Goal: Task Accomplishment & Management: Use online tool/utility

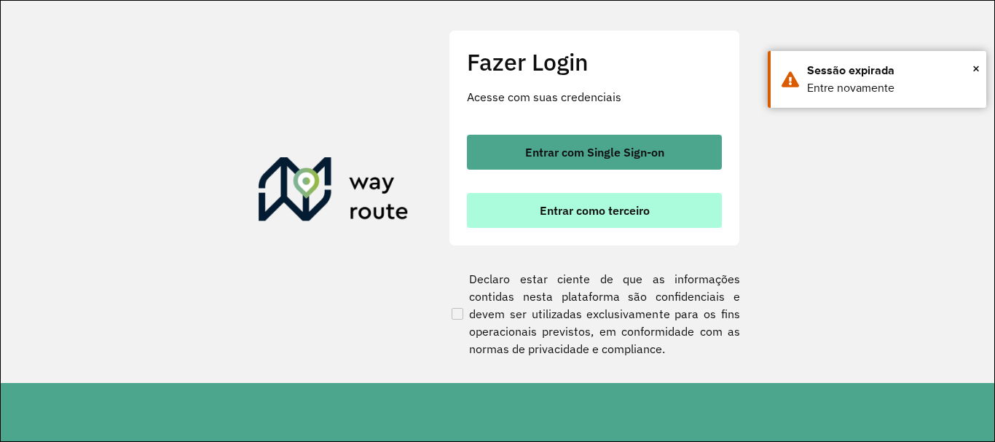
click at [591, 216] on span "Entrar como terceiro" at bounding box center [595, 211] width 110 height 12
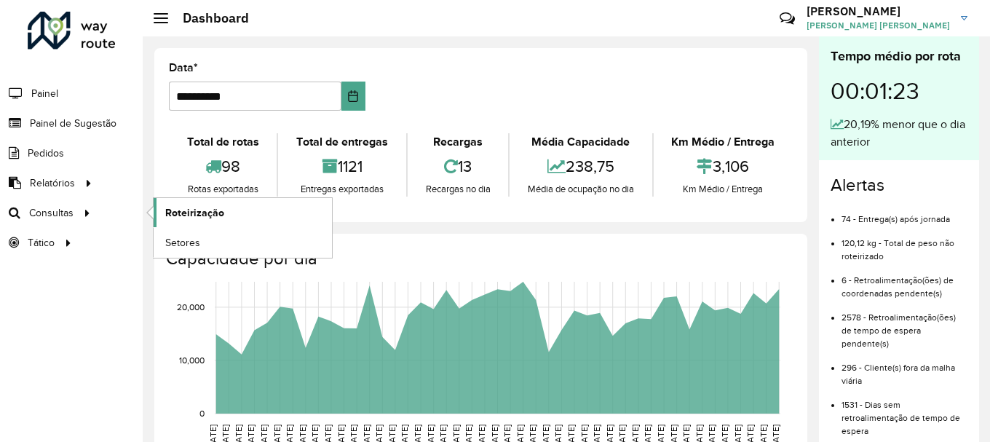
click at [208, 213] on span "Roteirização" at bounding box center [194, 212] width 59 height 15
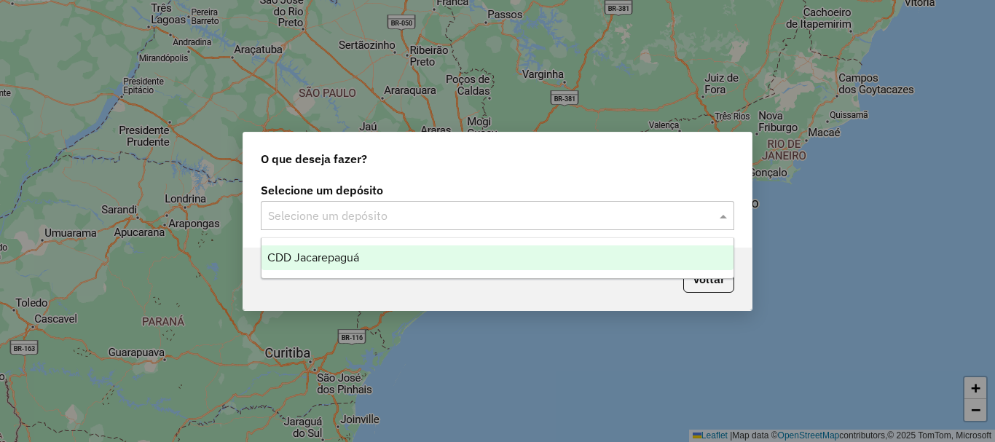
click at [420, 215] on input "text" at bounding box center [483, 216] width 430 height 17
drag, startPoint x: 372, startPoint y: 249, endPoint x: 507, endPoint y: 307, distance: 146.8
click at [371, 249] on div "CDD Jacarepaguá" at bounding box center [497, 257] width 472 height 25
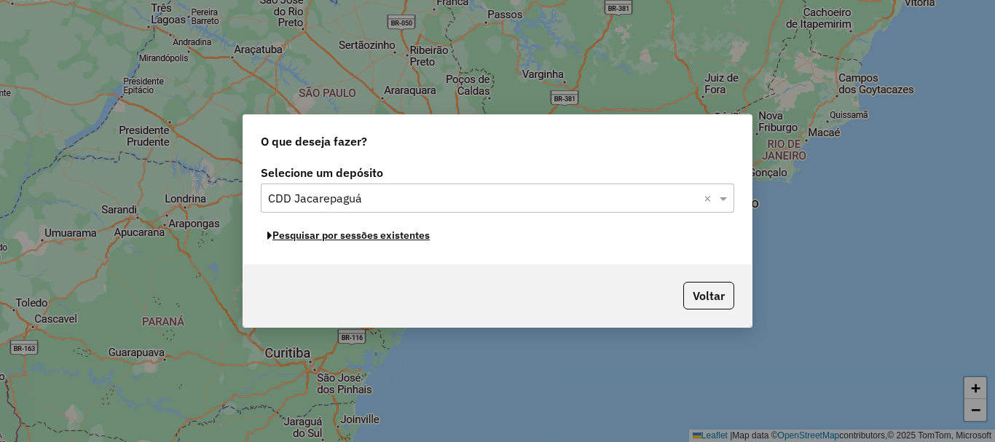
click at [338, 241] on button "Pesquisar por sessões existentes" at bounding box center [348, 235] width 175 height 23
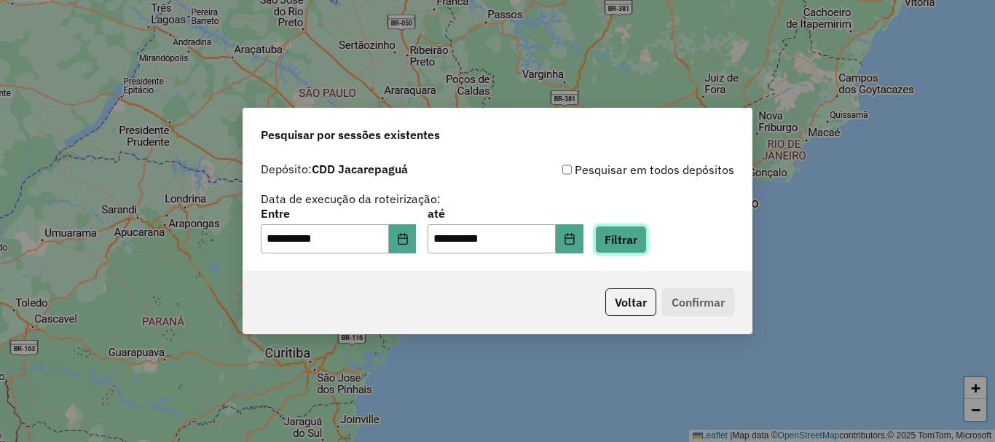
click at [647, 245] on button "Filtrar" at bounding box center [621, 240] width 52 height 28
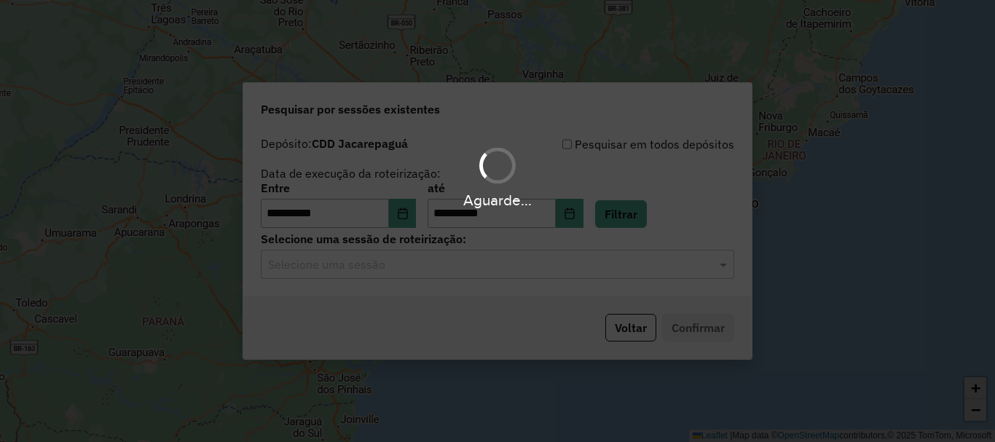
click at [400, 265] on input "text" at bounding box center [483, 264] width 430 height 17
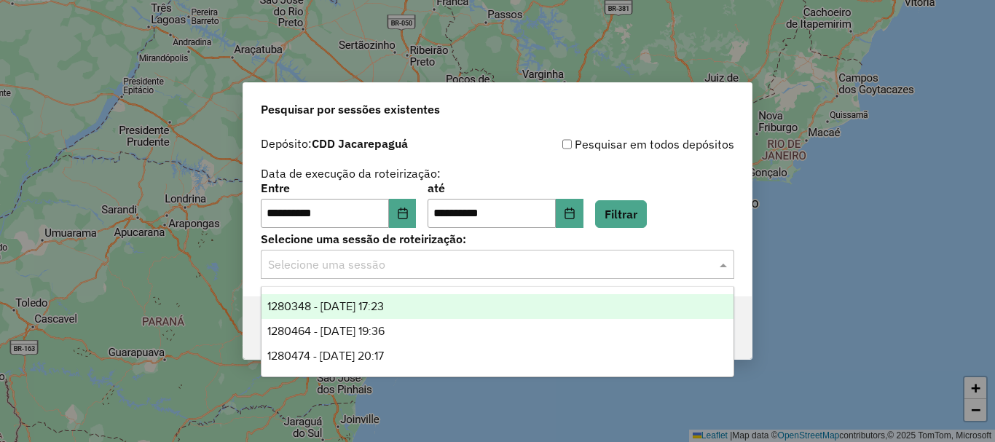
drag, startPoint x: 376, startPoint y: 309, endPoint x: 427, endPoint y: 313, distance: 51.2
click at [377, 307] on span "1280348 - 22/09/2025 17:23" at bounding box center [325, 306] width 116 height 12
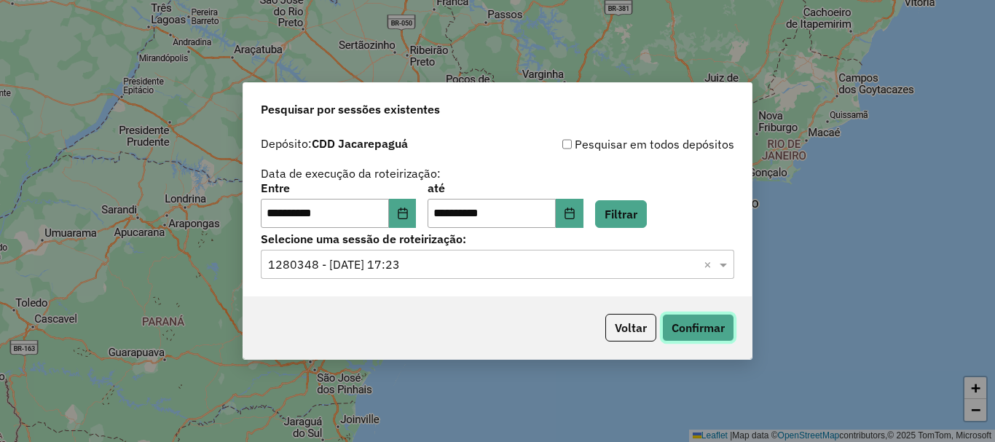
click at [691, 331] on button "Confirmar" at bounding box center [698, 328] width 72 height 28
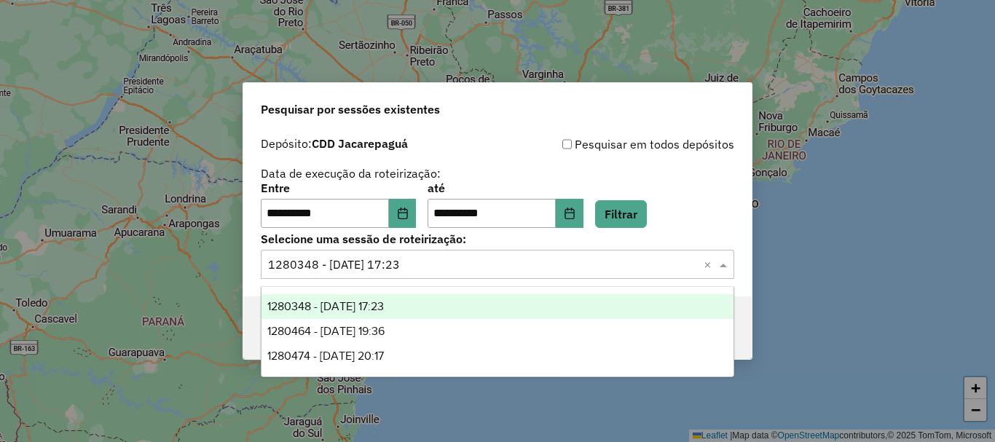
click at [451, 269] on input "text" at bounding box center [483, 264] width 430 height 17
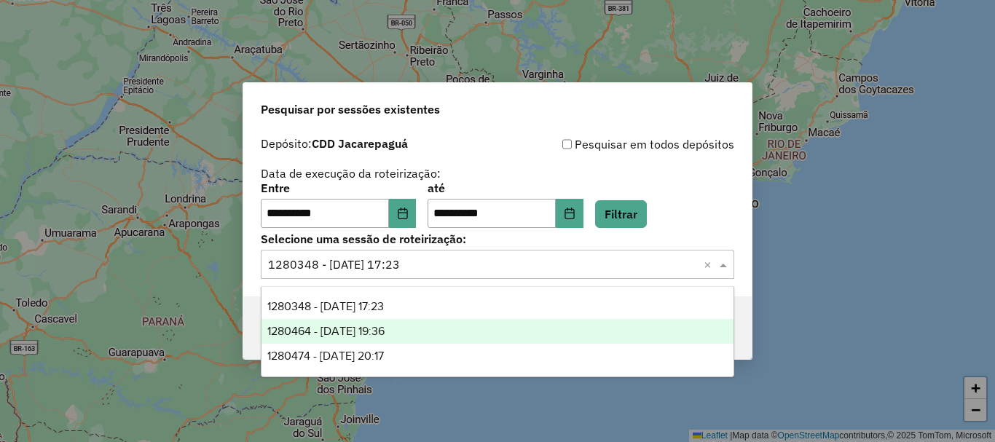
click at [384, 325] on span "1280464 - 22/09/2025 19:36" at bounding box center [325, 331] width 117 height 12
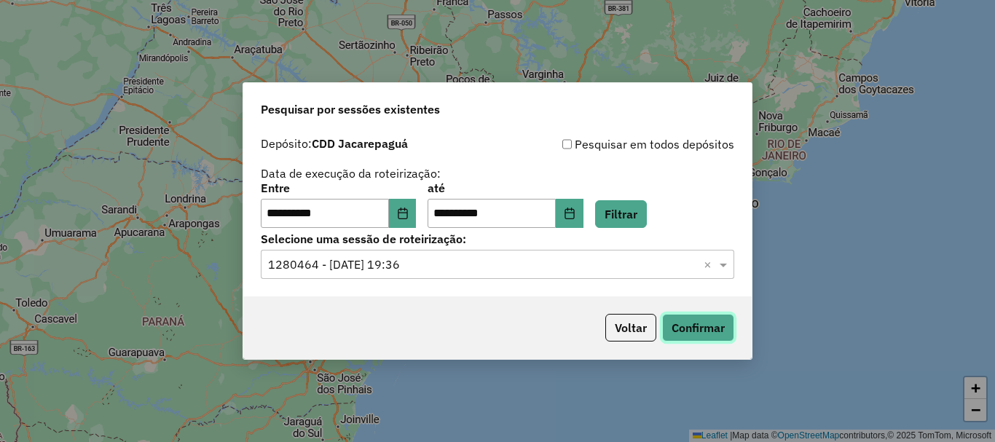
click at [713, 333] on button "Confirmar" at bounding box center [698, 328] width 72 height 28
click at [449, 260] on input "text" at bounding box center [483, 264] width 430 height 17
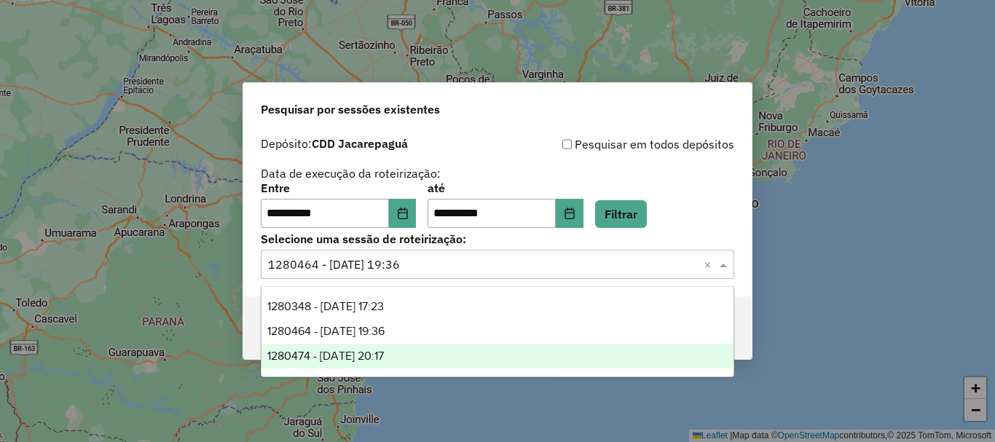
click at [374, 359] on span "1280474 - 22/09/2025 20:17" at bounding box center [325, 355] width 116 height 12
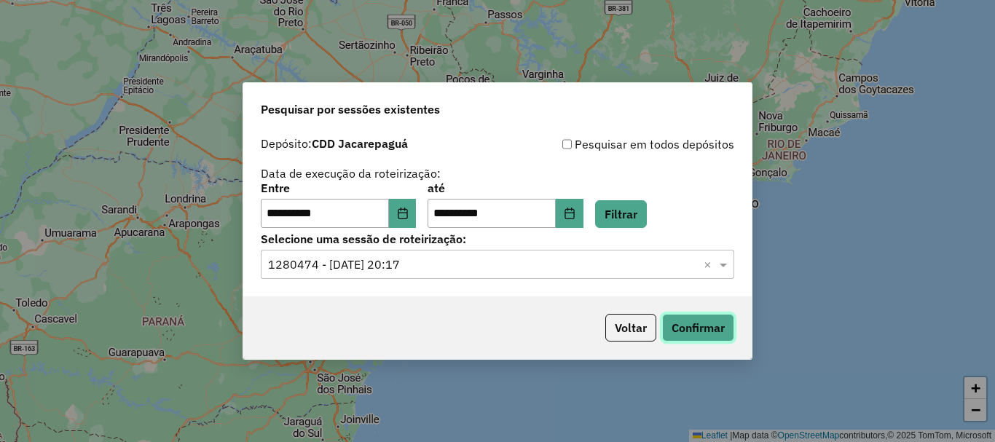
click at [706, 332] on button "Confirmar" at bounding box center [698, 328] width 72 height 28
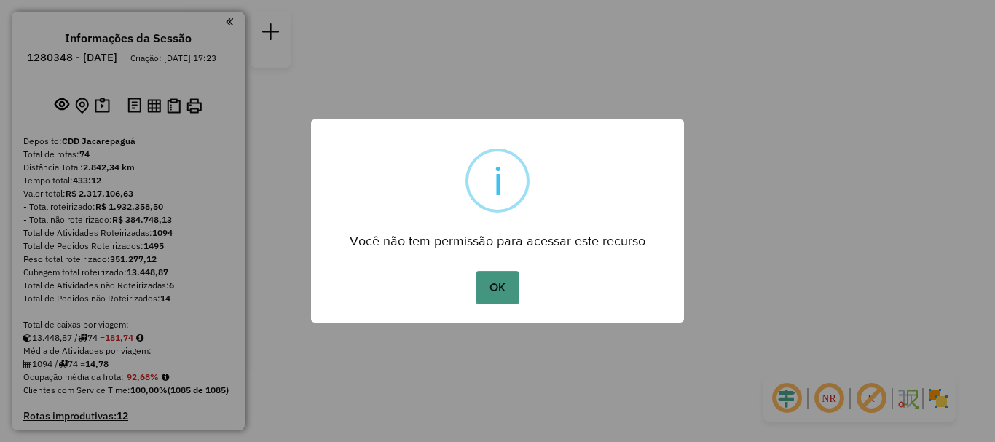
click at [511, 283] on button "OK" at bounding box center [496, 287] width 43 height 33
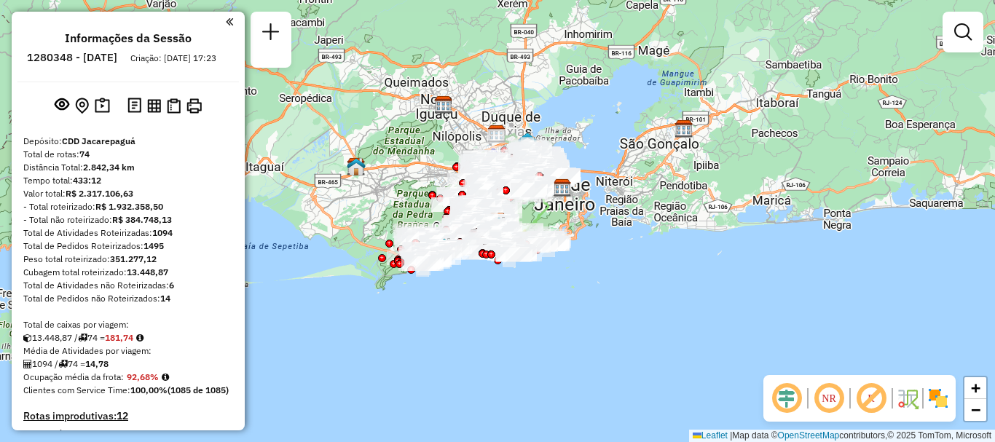
click at [820, 401] on em at bounding box center [828, 398] width 35 height 35
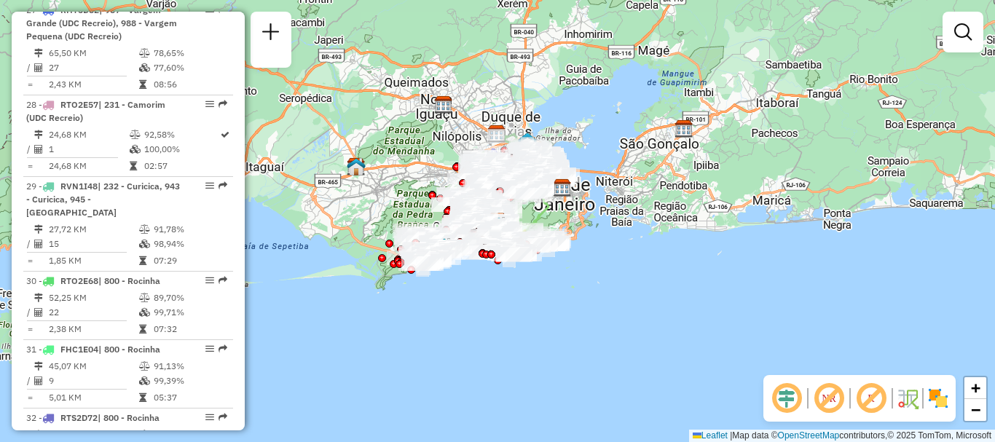
scroll to position [4634, 0]
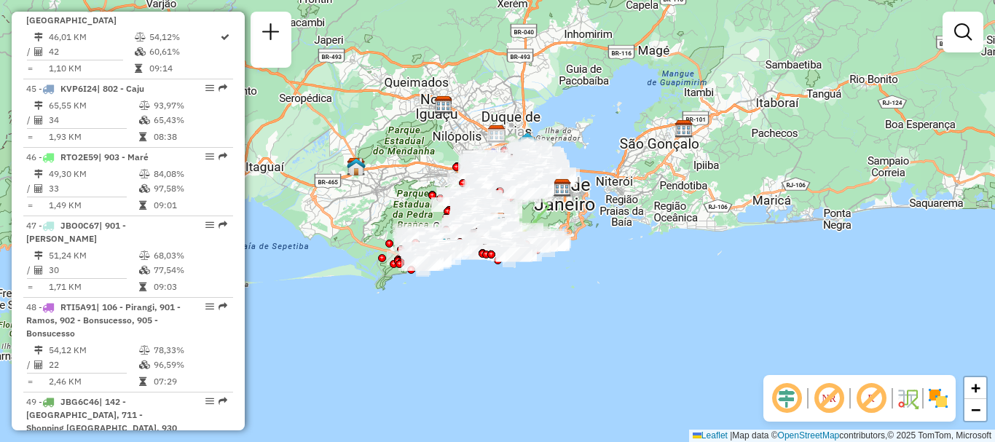
drag, startPoint x: 108, startPoint y: 225, endPoint x: 256, endPoint y: 224, distance: 147.8
select select "**********"
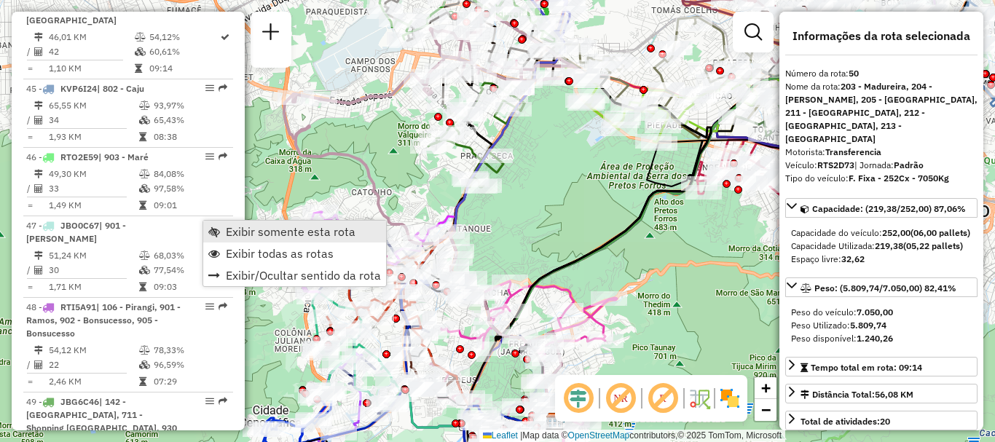
click at [254, 234] on span "Exibir somente esta rota" at bounding box center [291, 232] width 130 height 12
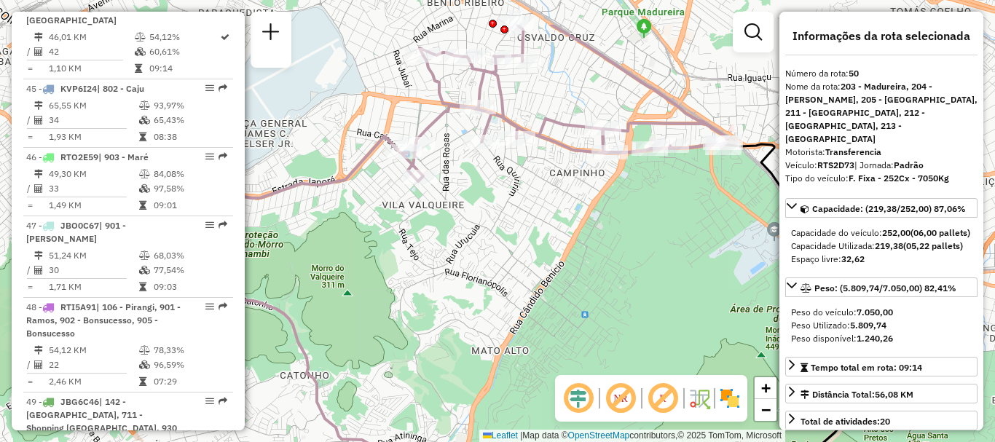
drag, startPoint x: 521, startPoint y: 84, endPoint x: 558, endPoint y: 153, distance: 77.5
click at [558, 153] on icon at bounding box center [436, 111] width 582 height 173
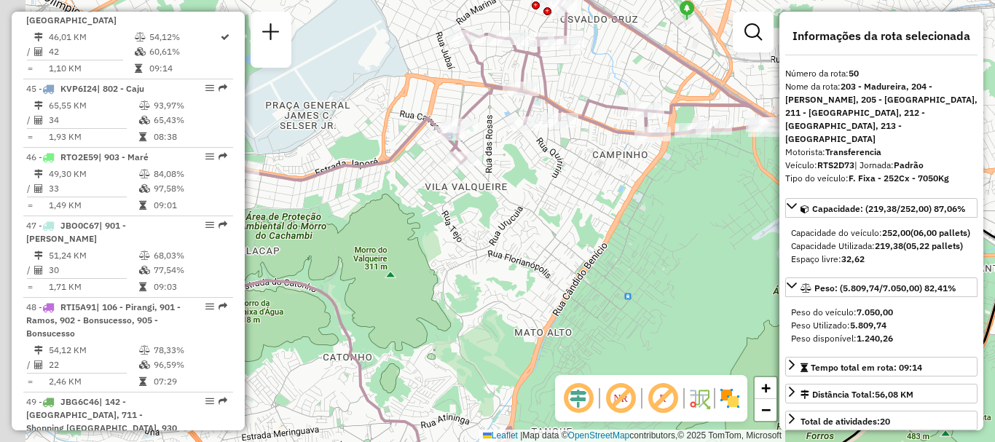
drag, startPoint x: 474, startPoint y: 197, endPoint x: 535, endPoint y: 174, distance: 65.4
click at [537, 174] on div "Janela de atendimento Grade de atendimento Capacidade Transportadoras Veículos …" at bounding box center [497, 221] width 995 height 442
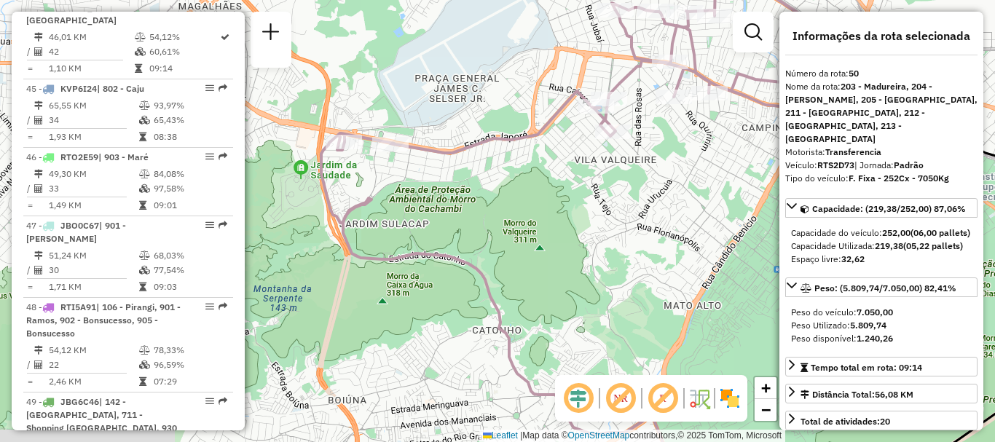
drag, startPoint x: 440, startPoint y: 195, endPoint x: 569, endPoint y: 173, distance: 131.4
click at [569, 173] on div "Janela de atendimento Grade de atendimento Capacidade Transportadoras Veículos …" at bounding box center [497, 221] width 995 height 442
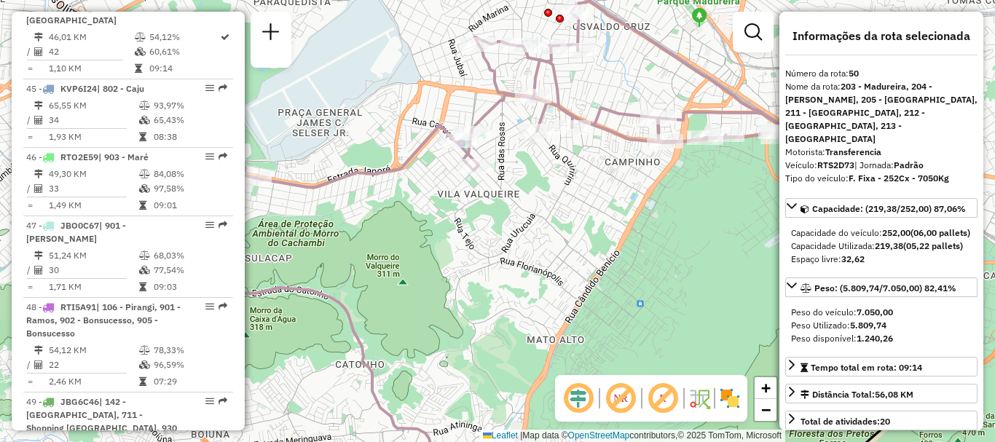
drag, startPoint x: 569, startPoint y: 173, endPoint x: 432, endPoint y: 208, distance: 141.3
click at [432, 208] on div "Janela de atendimento Grade de atendimento Capacidade Transportadoras Veículos …" at bounding box center [497, 221] width 995 height 442
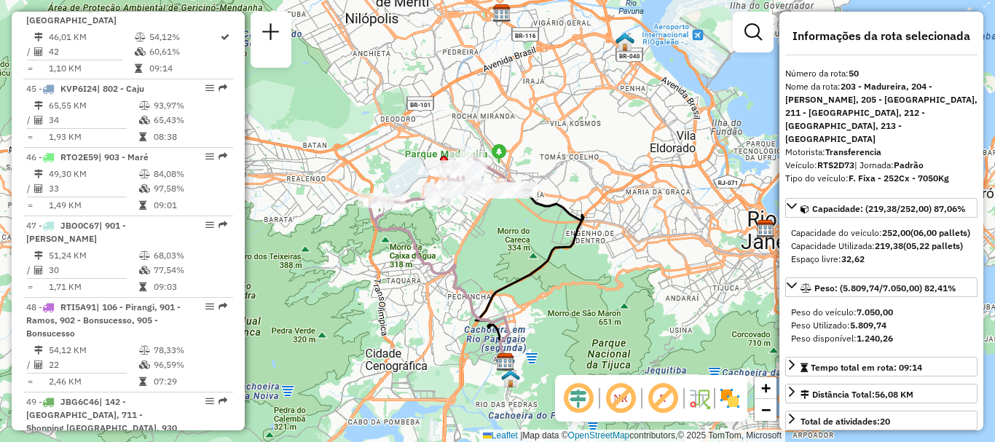
scroll to position [4973, 0]
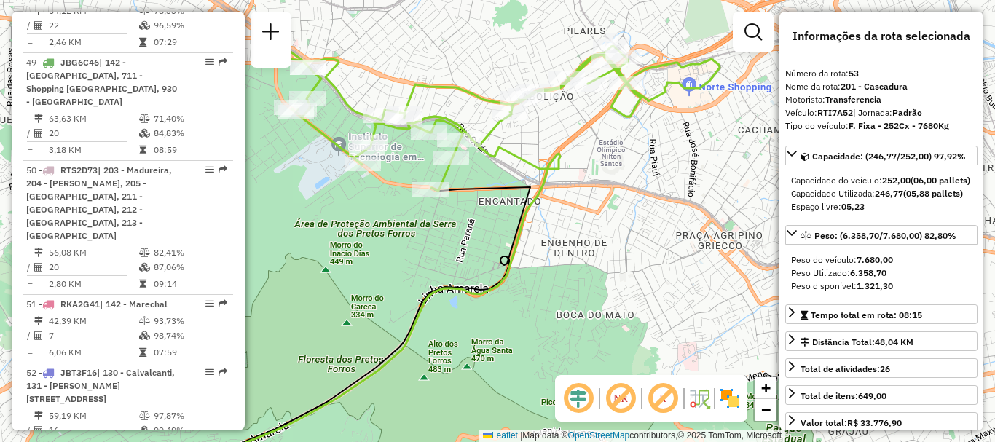
scroll to position [2177, 0]
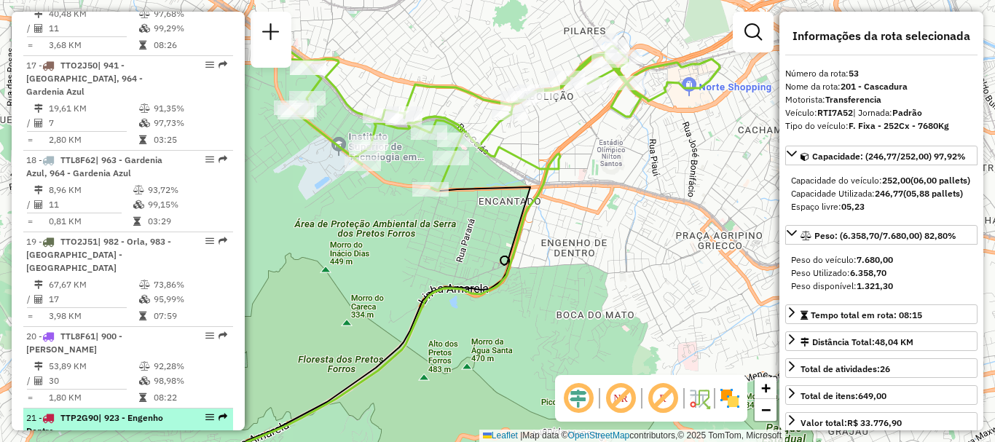
click at [164, 440] on td "83,70%" at bounding box center [190, 447] width 74 height 15
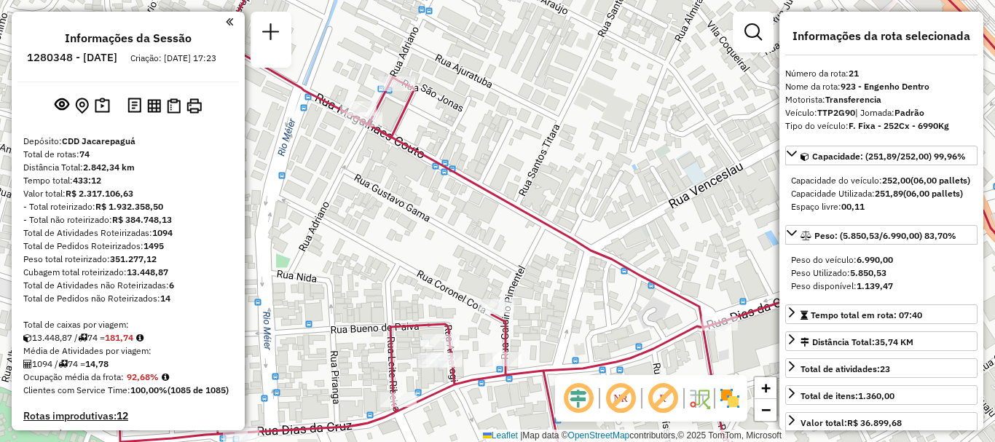
scroll to position [2259, 0]
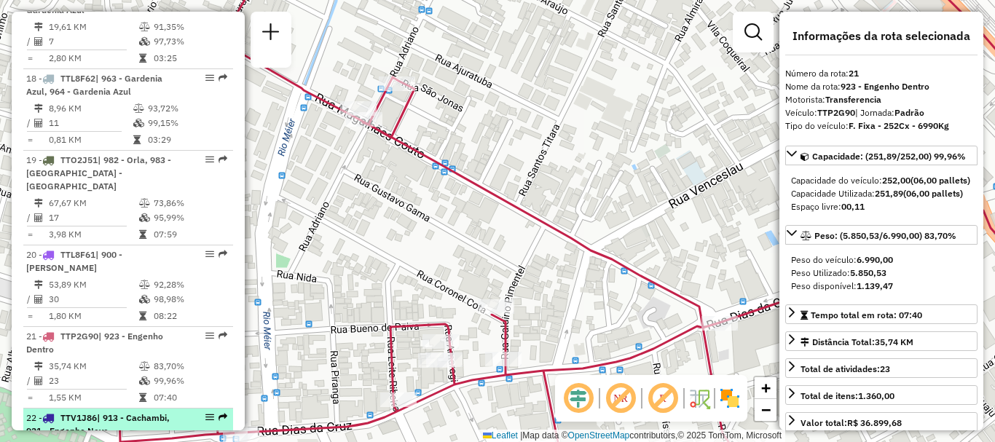
click at [148, 411] on div "22 - TTV1J86 | 913 - Cachambi, 921 - Engenho Novo" at bounding box center [103, 424] width 154 height 26
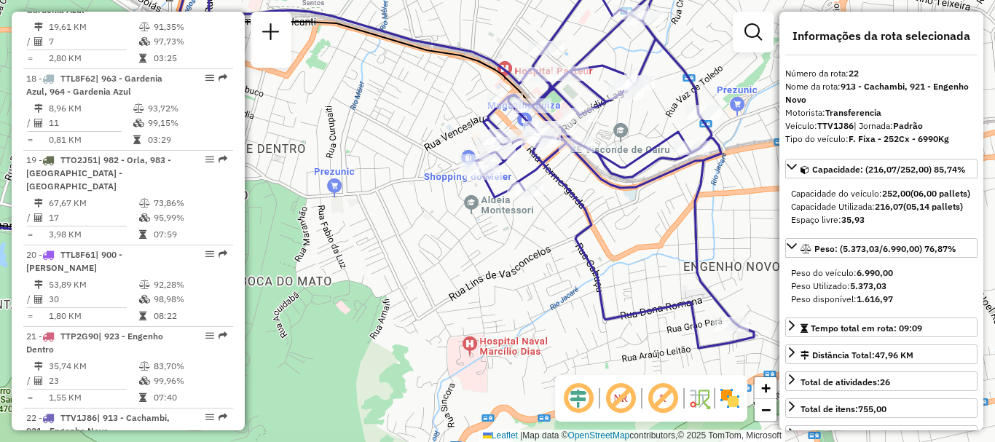
scroll to position [4741, 0]
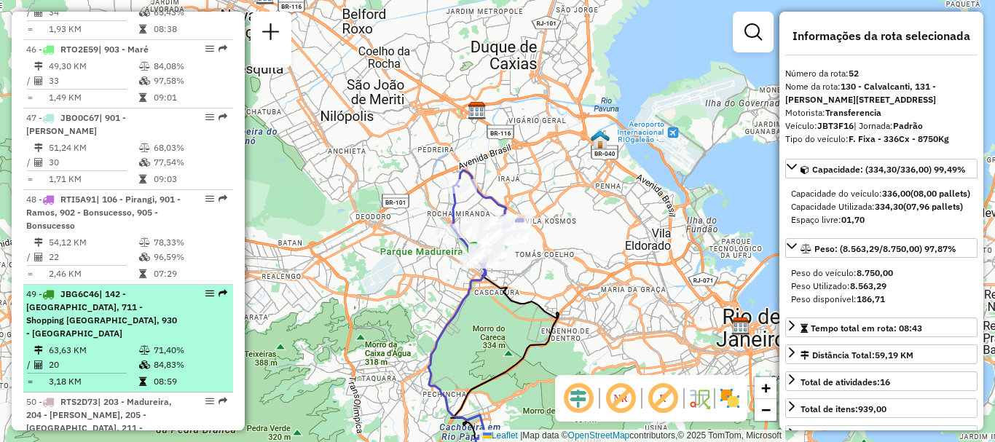
click at [111, 357] on td "20" at bounding box center [93, 364] width 90 height 15
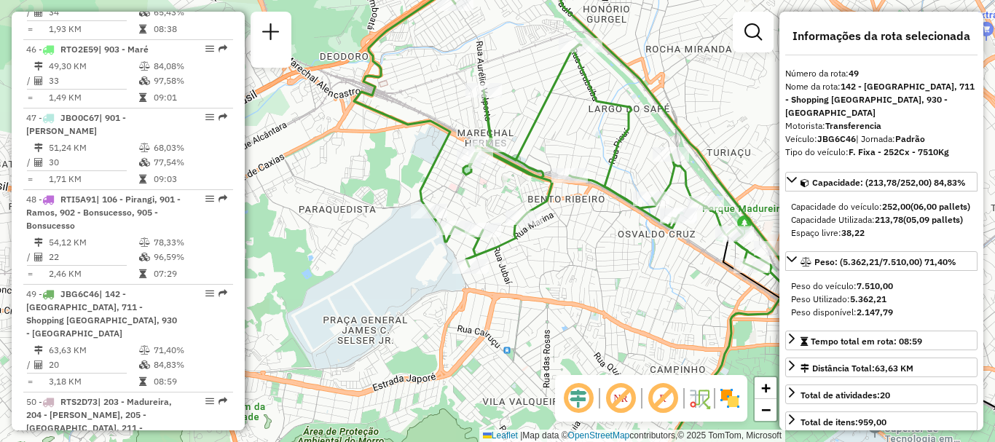
click at [532, 137] on icon at bounding box center [570, 121] width 433 height 330
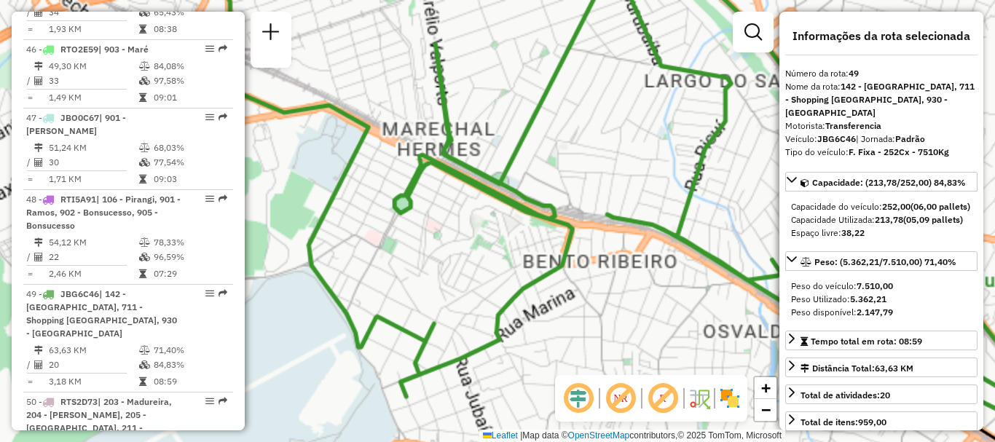
click at [532, 137] on div "Janela de atendimento Grade de atendimento Capacidade Transportadoras Veículos …" at bounding box center [497, 221] width 995 height 442
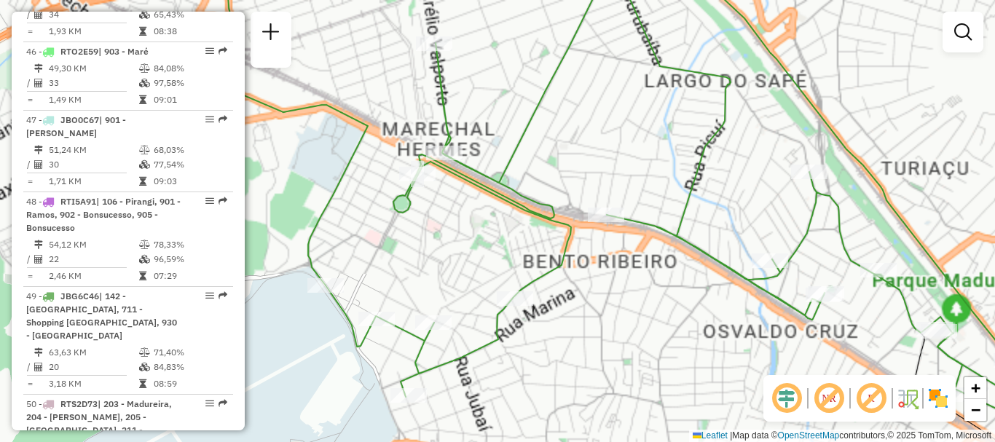
click at [532, 137] on div "Janela de atendimento Grade de atendimento Capacidade Transportadoras Veículos …" at bounding box center [497, 221] width 995 height 442
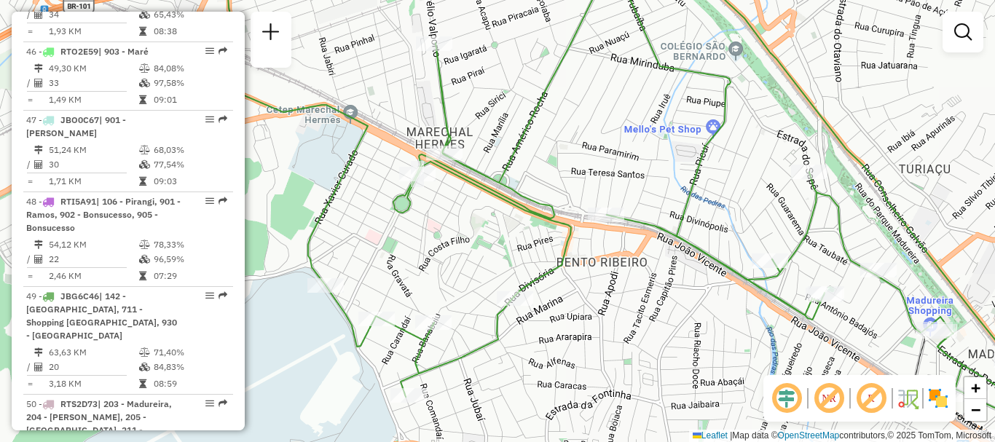
click at [532, 137] on div "Janela de atendimento Grade de atendimento Capacidade Transportadoras Veículos …" at bounding box center [497, 221] width 995 height 442
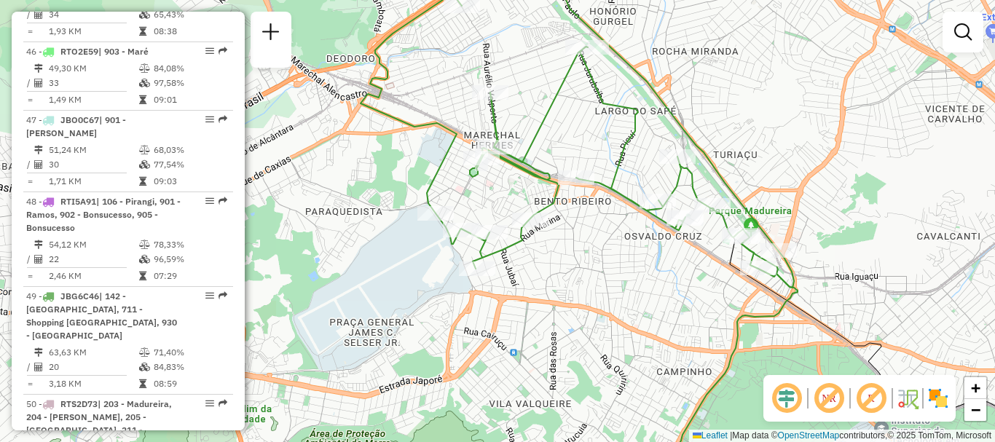
click at [545, 142] on div "Janela de atendimento Grade de atendimento Capacidade Transportadoras Veículos …" at bounding box center [497, 221] width 995 height 442
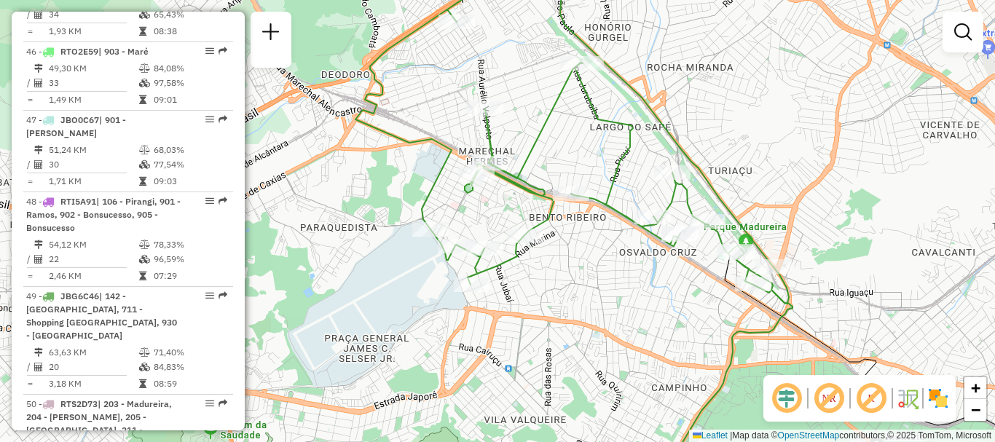
drag, startPoint x: 534, startPoint y: 172, endPoint x: 530, endPoint y: 183, distance: 11.5
click at [530, 183] on icon at bounding box center [571, 138] width 433 height 332
select select "**********"
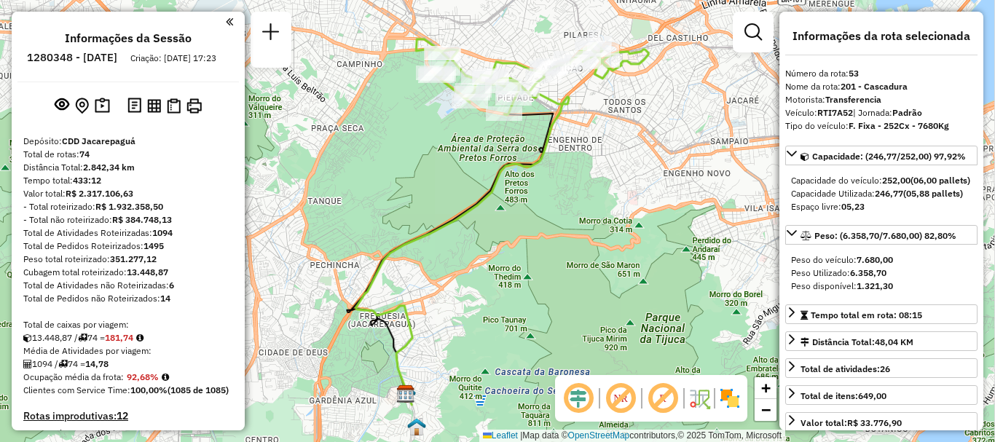
scroll to position [4973, 0]
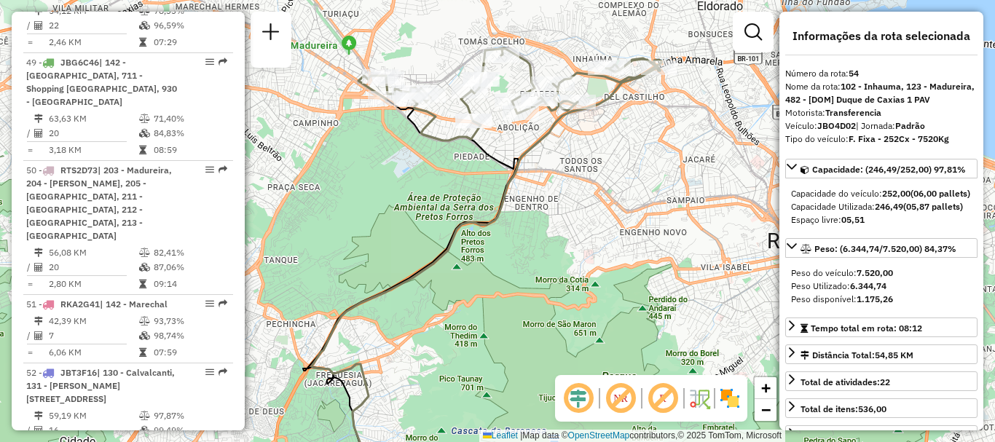
drag, startPoint x: 632, startPoint y: 115, endPoint x: 617, endPoint y: 150, distance: 38.1
click at [617, 150] on div "Janela de atendimento Grade de atendimento Capacidade Transportadoras Veículos …" at bounding box center [497, 221] width 995 height 442
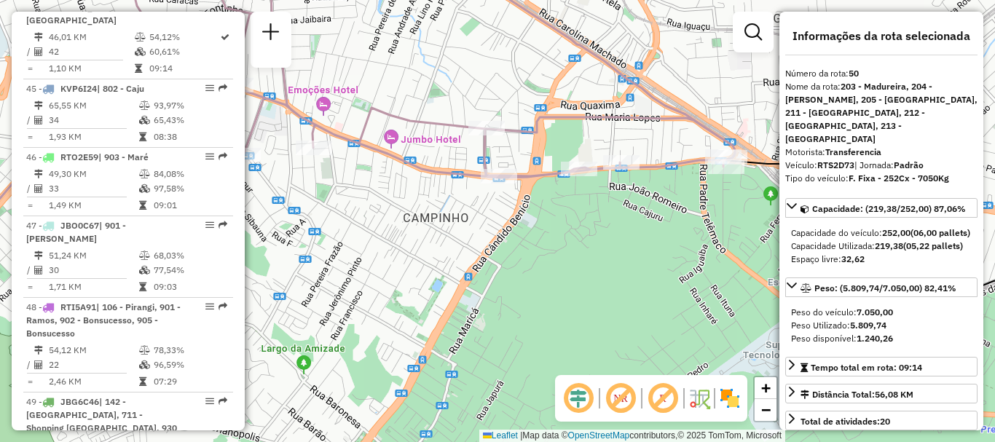
click at [538, 79] on div "Janela de atendimento Grade de atendimento Capacidade Transportadoras Veículos …" at bounding box center [497, 221] width 995 height 442
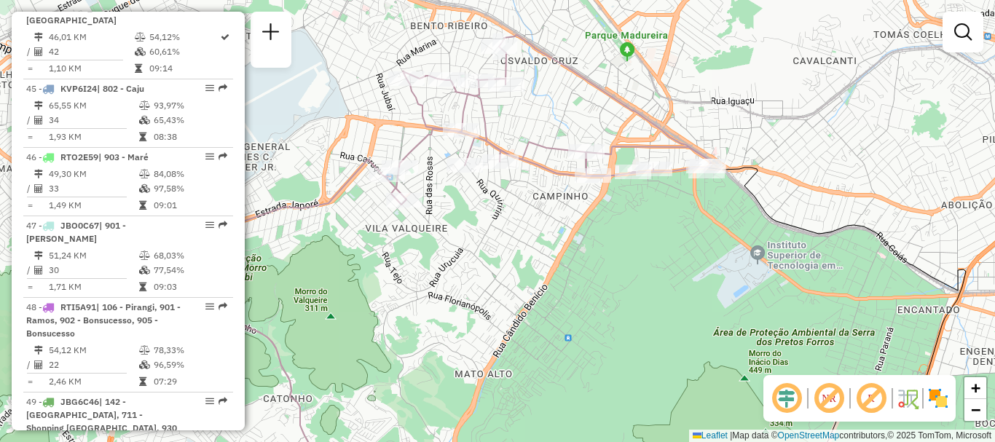
drag, startPoint x: 483, startPoint y: 87, endPoint x: 568, endPoint y: 142, distance: 101.2
click at [568, 142] on div "Rota 50 - Placa RTS2D73 55096494 - MARCIO PEREIRA DE SO Janela de atendimento G…" at bounding box center [497, 221] width 995 height 442
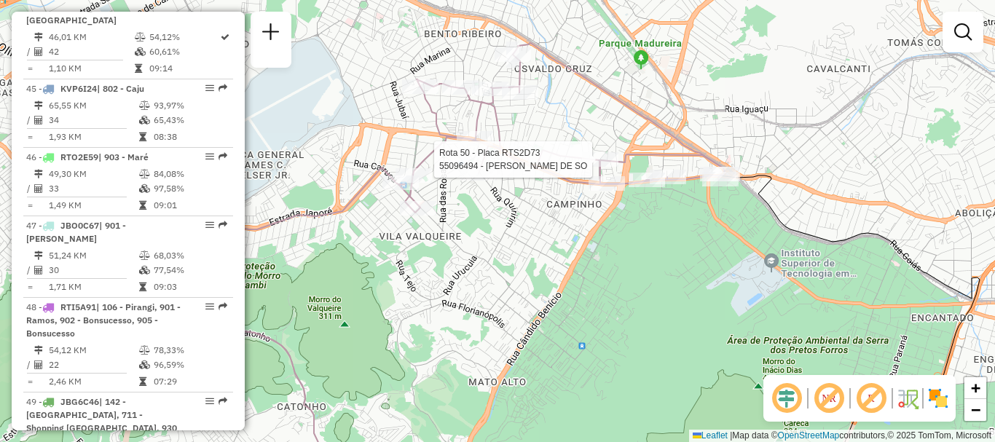
drag, startPoint x: 527, startPoint y: 136, endPoint x: 559, endPoint y: 152, distance: 35.8
click at [559, 152] on div "Rota 50 - Placa RTS2D73 55096494 - MARCIO PEREIRA DE SO Janela de atendimento G…" at bounding box center [497, 221] width 995 height 442
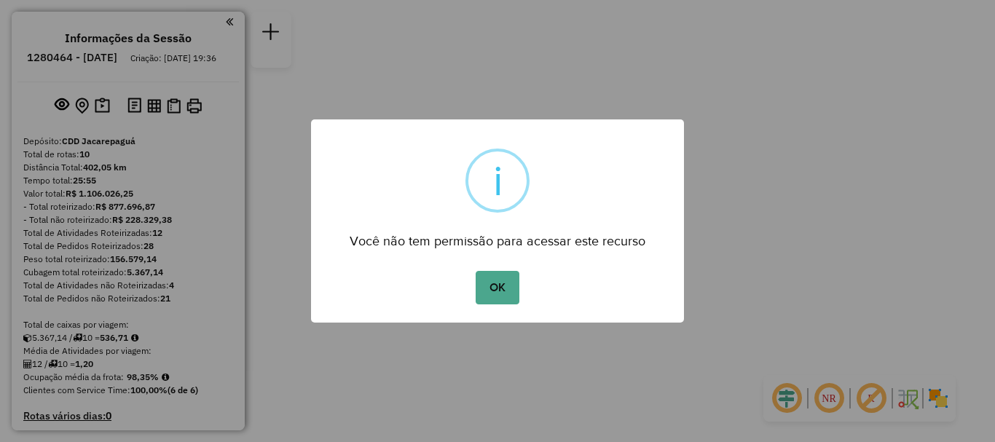
click at [491, 282] on button "OK" at bounding box center [496, 287] width 43 height 33
click at [497, 292] on button "OK" at bounding box center [496, 287] width 43 height 33
